Goal: Browse casually: Explore the website without a specific task or goal

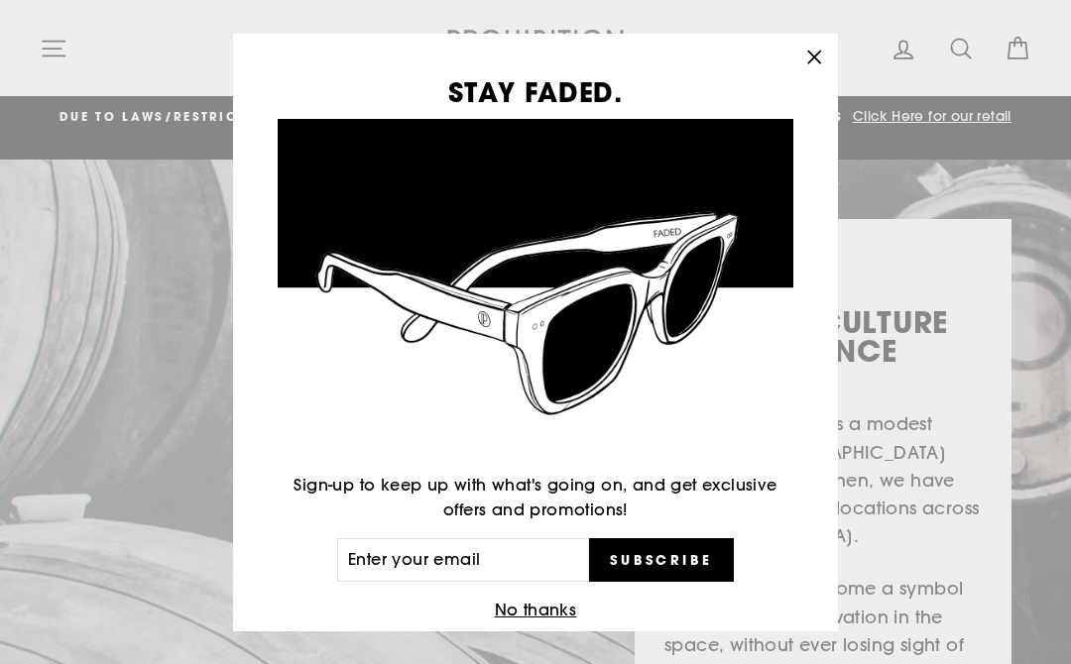
click at [803, 64] on icon "button" at bounding box center [814, 58] width 28 height 28
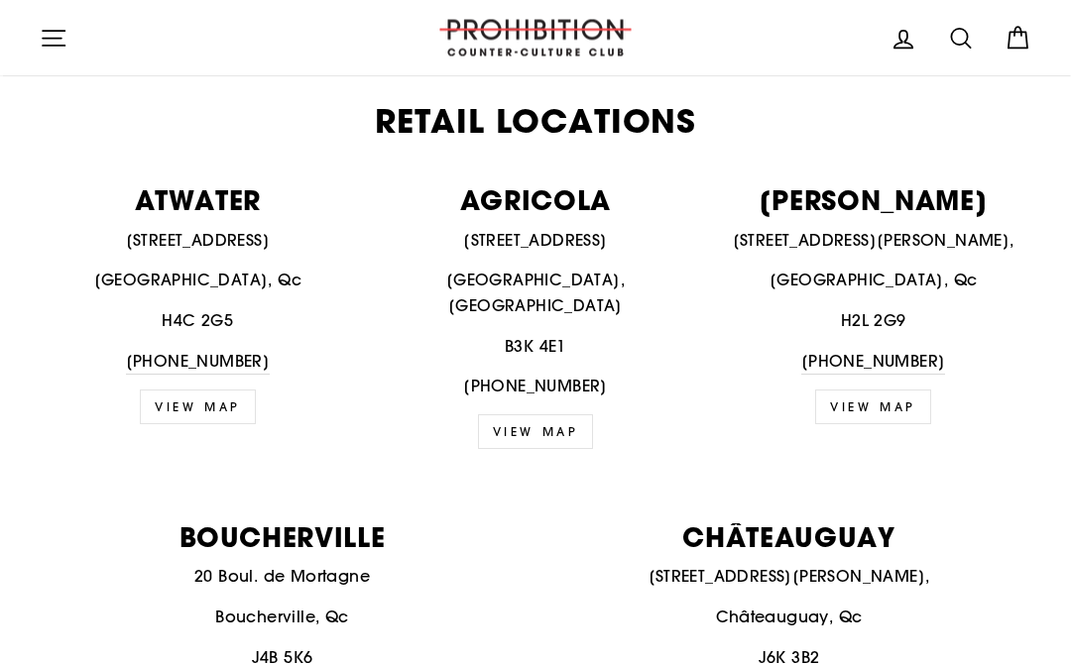
scroll to position [736, 0]
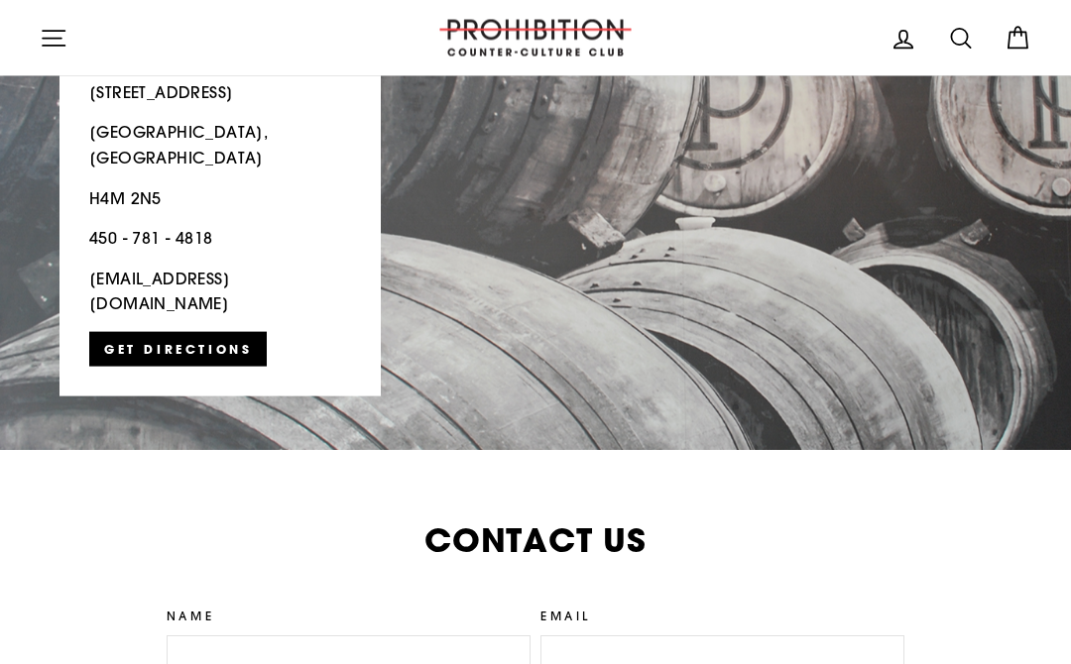
scroll to position [4494, 0]
click at [38, 44] on button "Site navigation" at bounding box center [54, 38] width 52 height 43
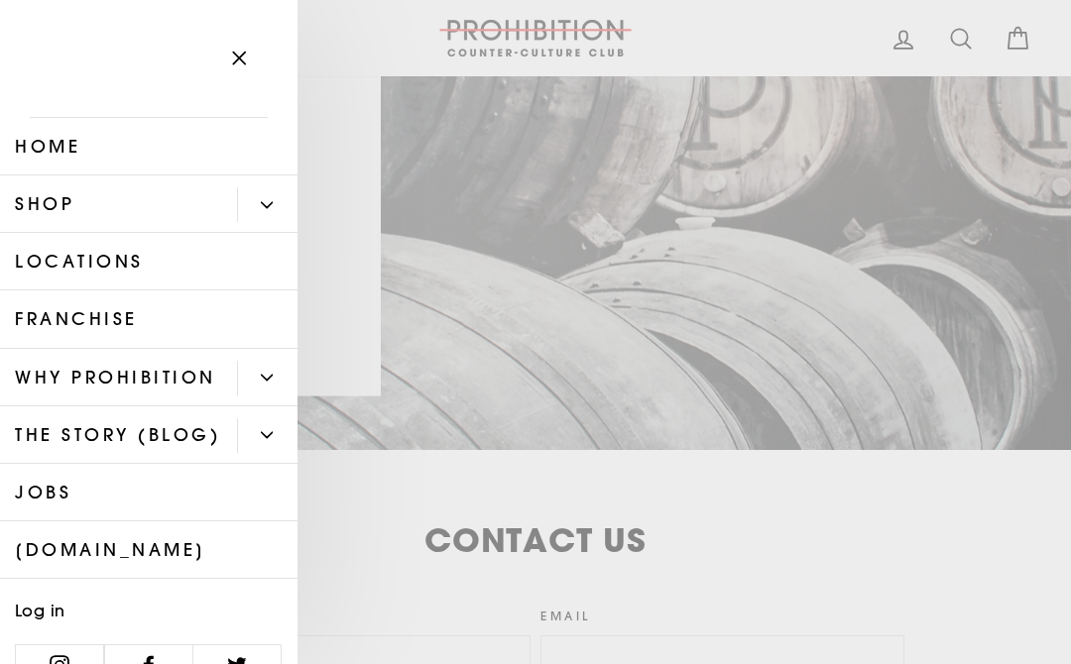
click at [229, 57] on icon "button" at bounding box center [239, 59] width 28 height 28
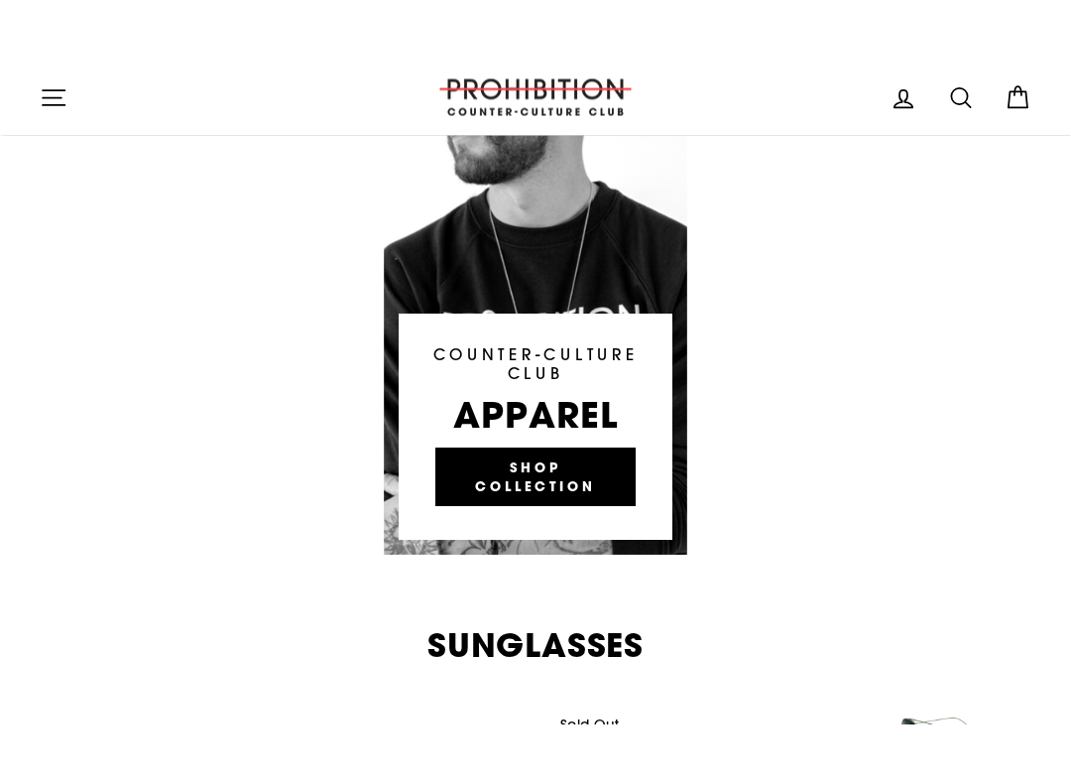
scroll to position [1823, 0]
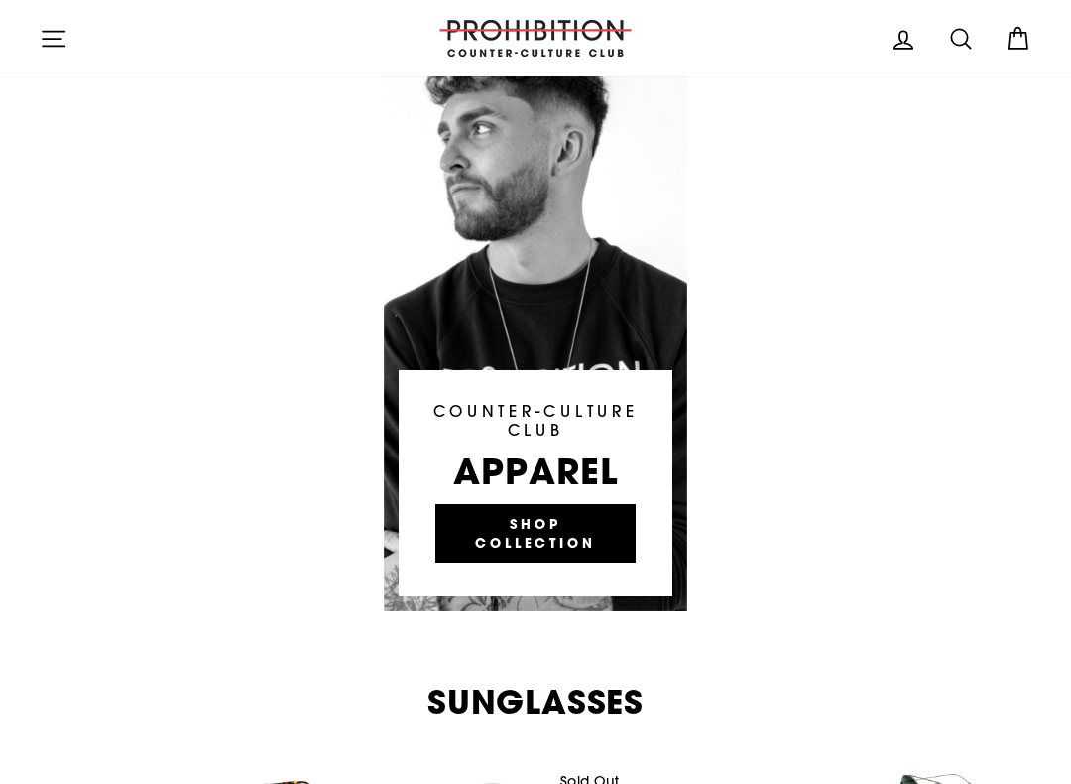
click at [474, 495] on link at bounding box center [536, 313] width 304 height 595
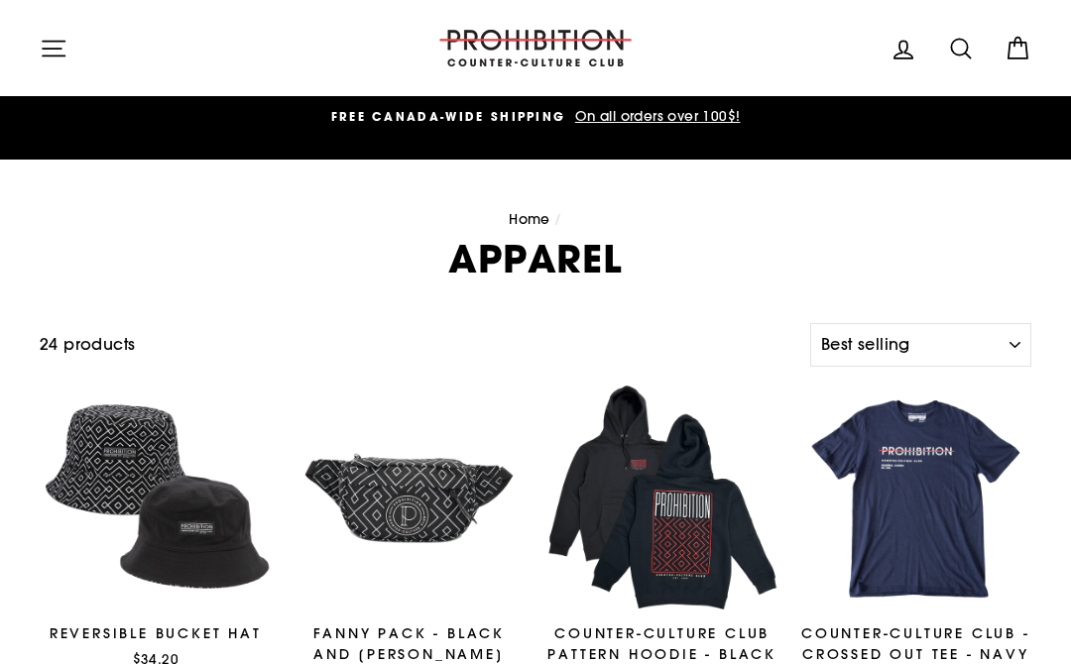
select select "best-selling"
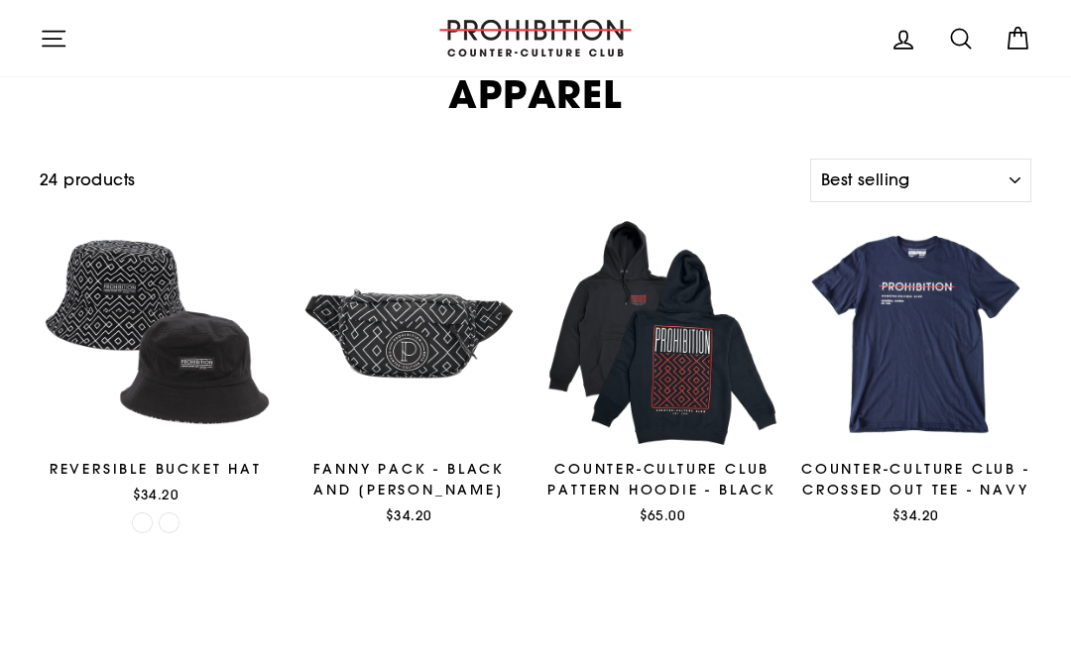
scroll to position [110, 0]
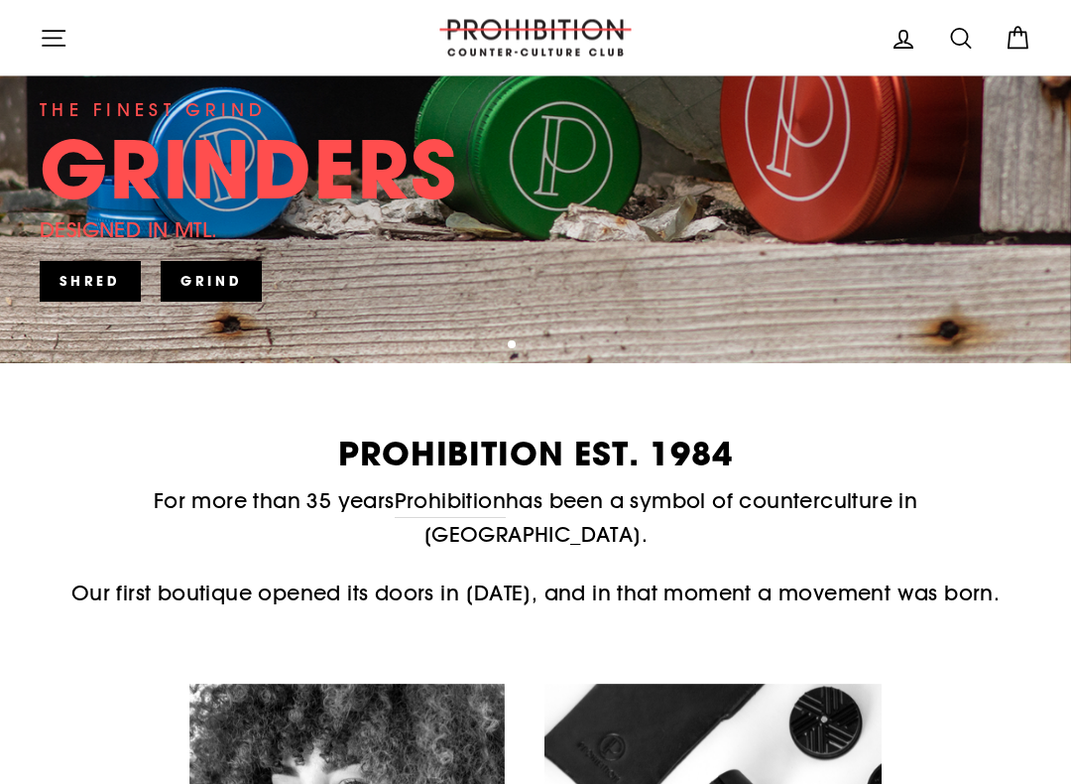
scroll to position [541, 0]
click at [93, 283] on link "SHRED" at bounding box center [90, 281] width 101 height 40
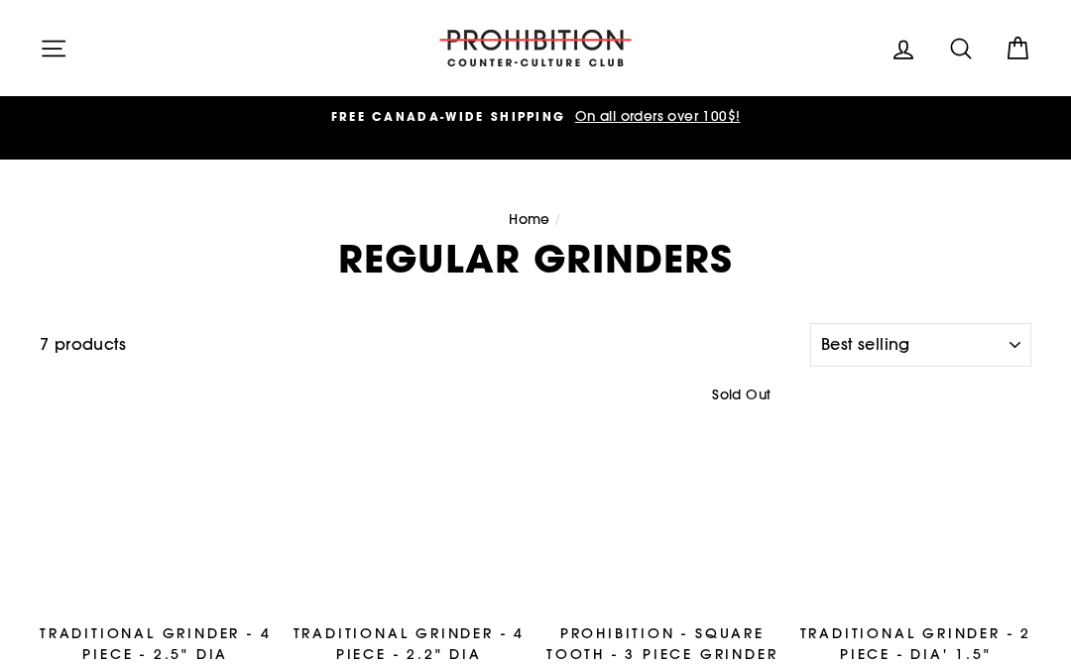
select select "best-selling"
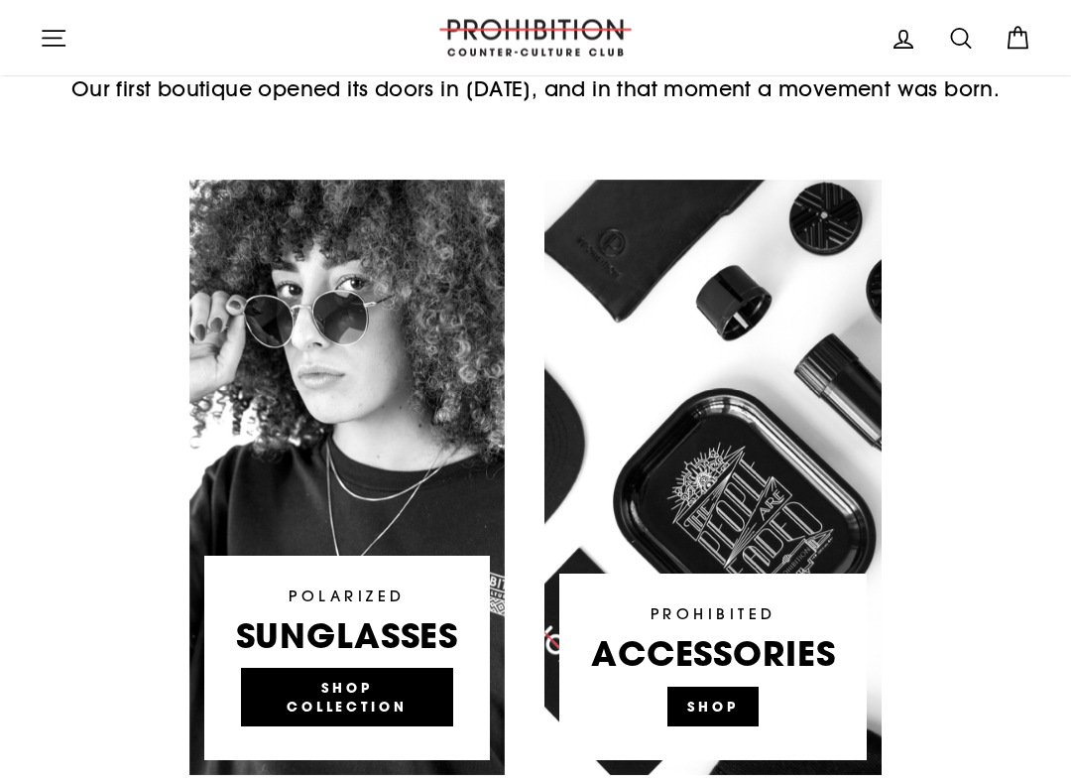
scroll to position [1025, 0]
click at [732, 663] on link at bounding box center [712, 477] width 337 height 595
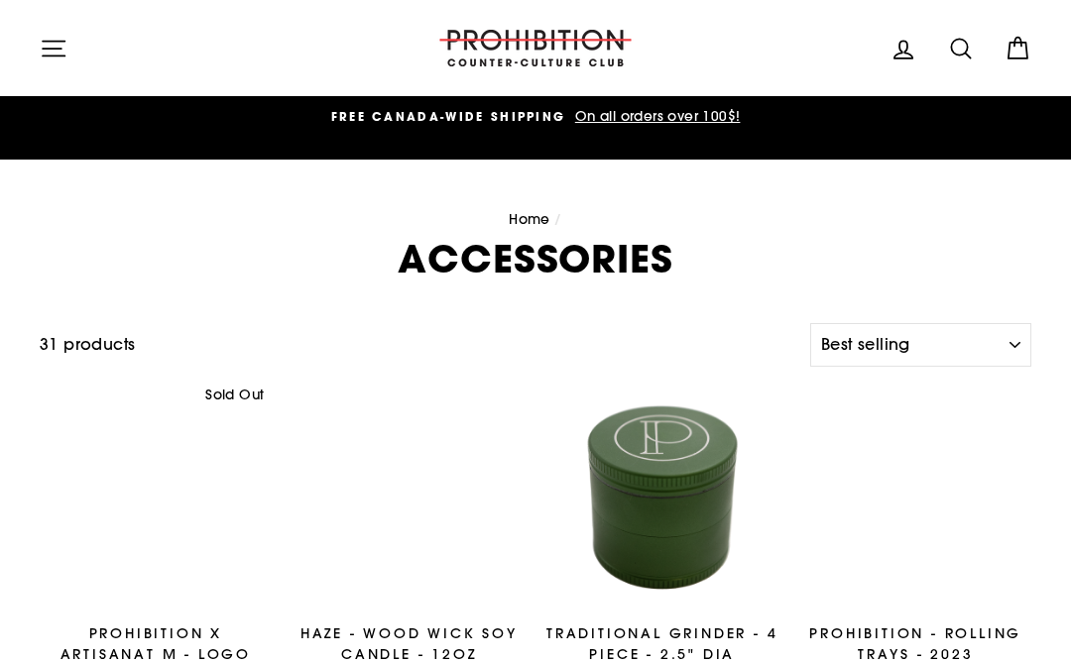
select select "best-selling"
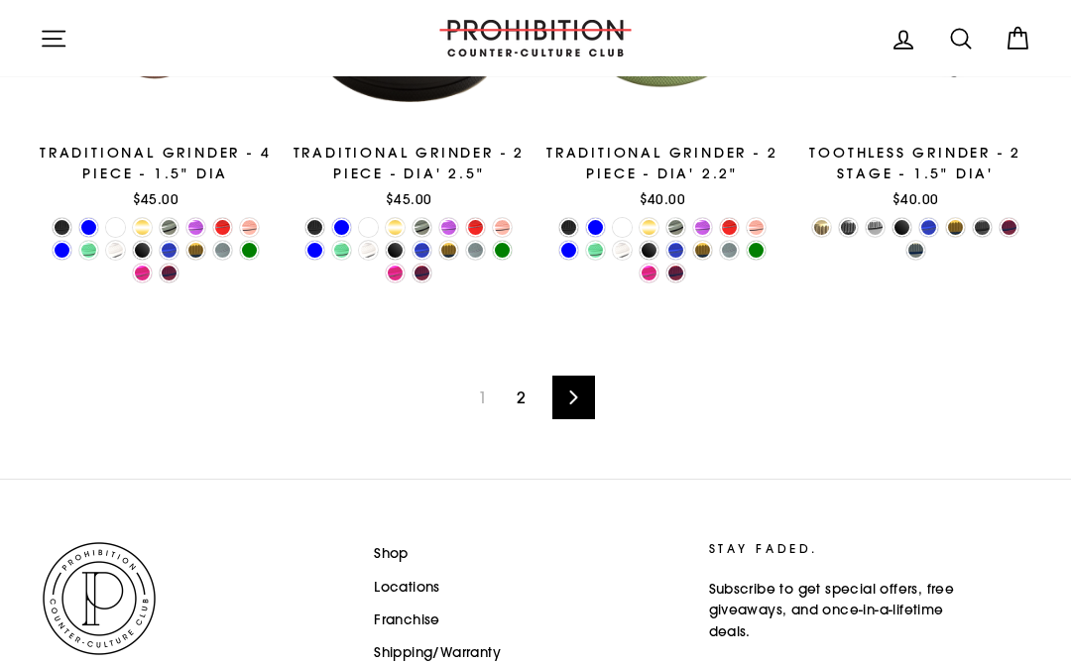
scroll to position [2849, 0]
click at [594, 399] on link "Next" at bounding box center [573, 399] width 43 height 44
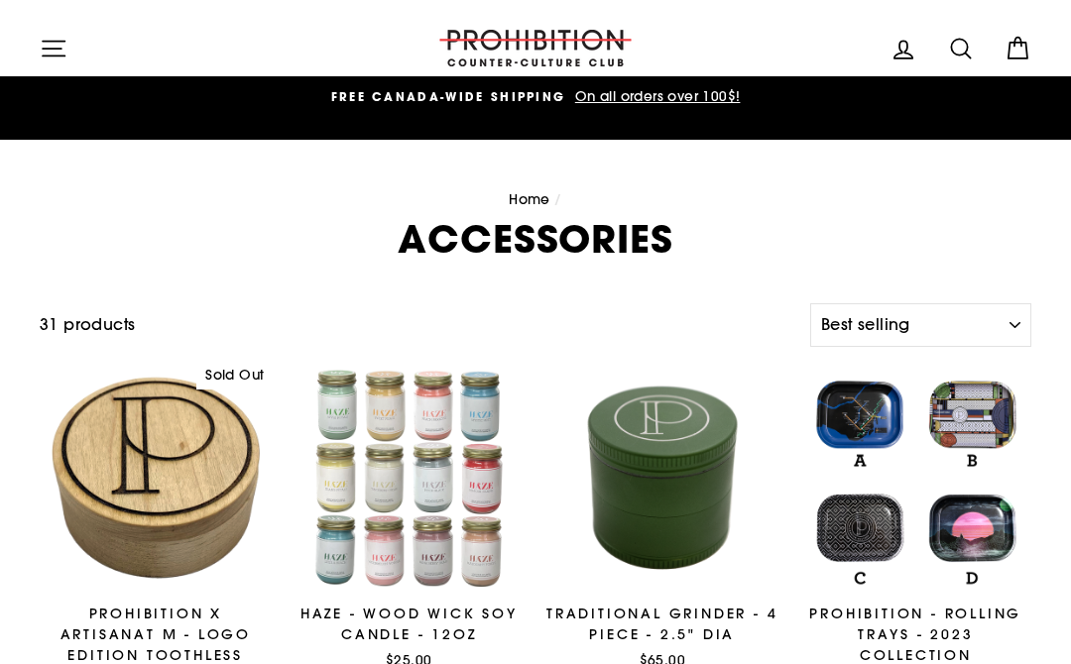
scroll to position [2850, 0]
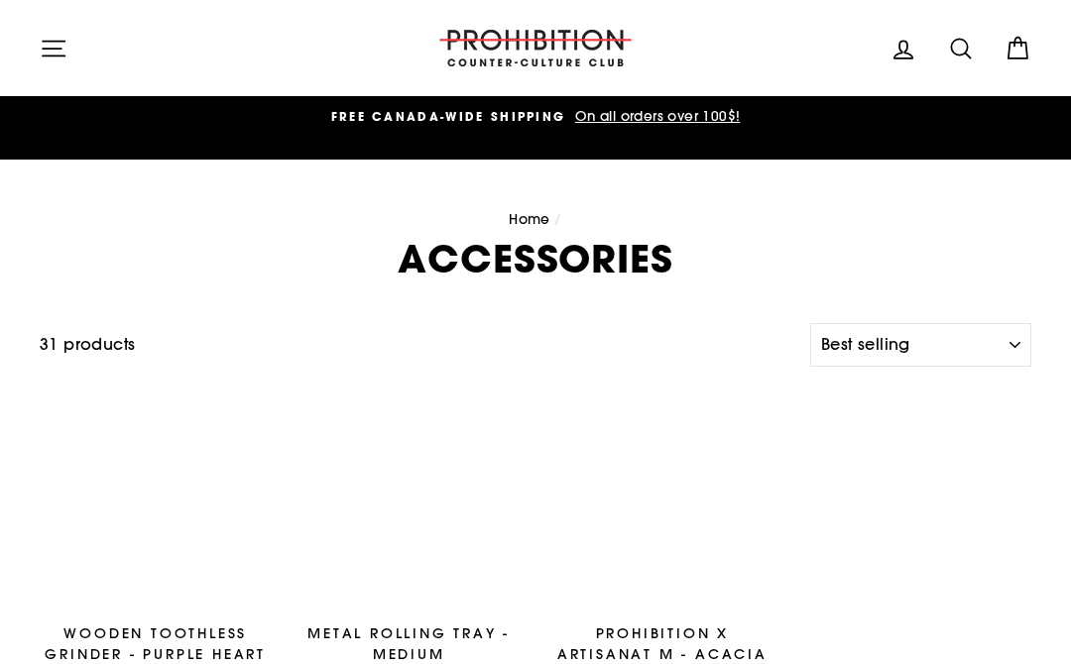
select select "best-selling"
